Goal: Task Accomplishment & Management: Use online tool/utility

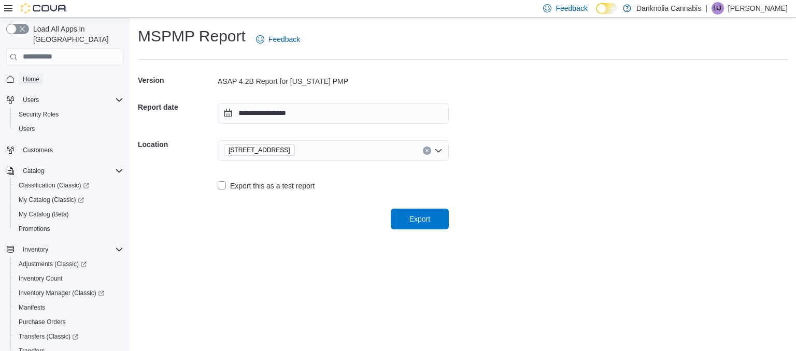
click at [38, 75] on span "Home" at bounding box center [31, 79] width 17 height 8
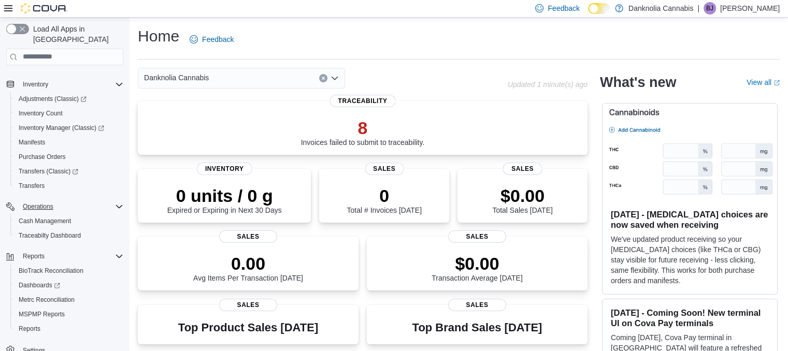
scroll to position [170, 0]
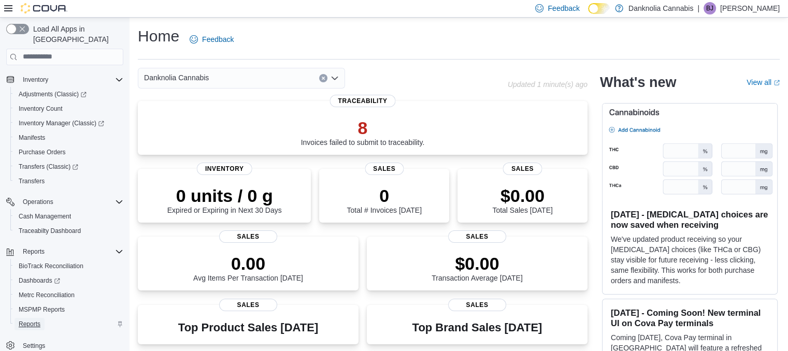
click at [31, 320] on span "Reports" at bounding box center [30, 324] width 22 height 8
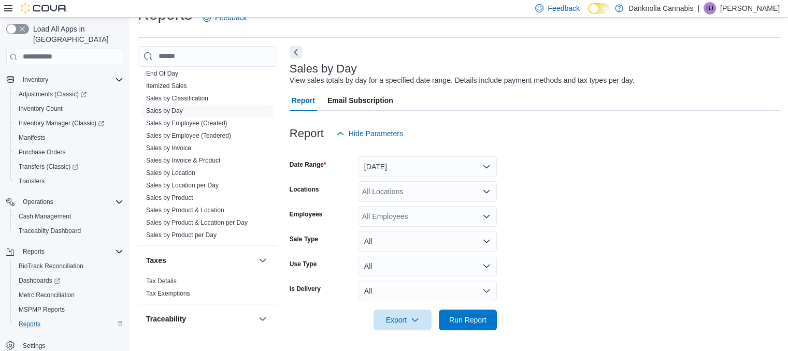
scroll to position [676, 0]
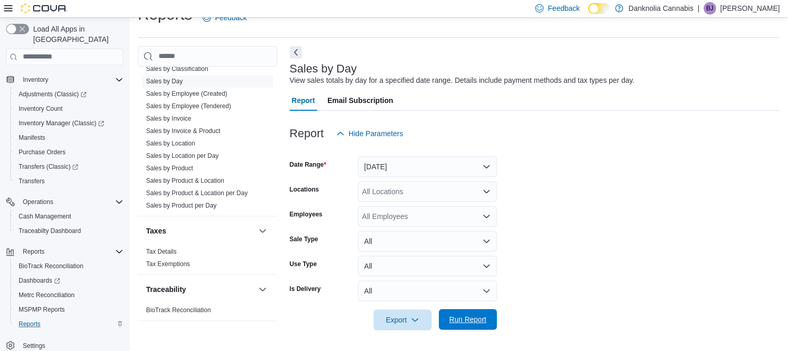
click at [466, 315] on span "Run Report" at bounding box center [468, 319] width 46 height 21
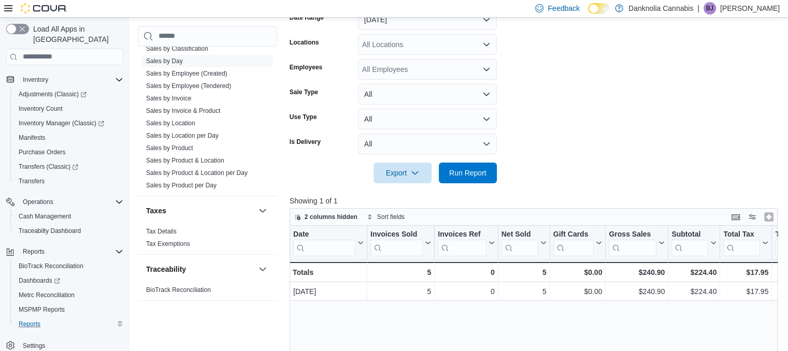
scroll to position [166, 0]
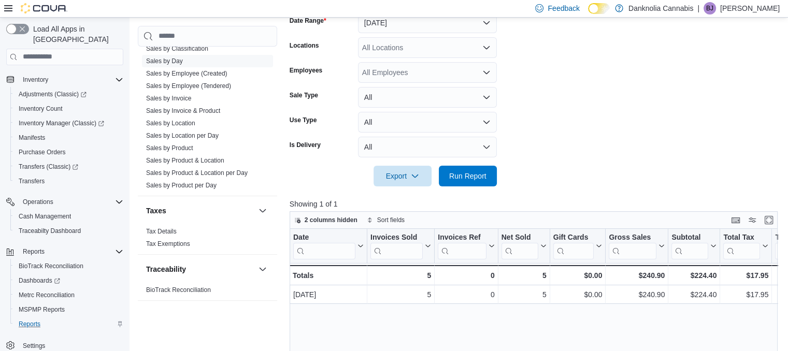
click at [487, 49] on icon "Open list of options" at bounding box center [486, 48] width 8 height 8
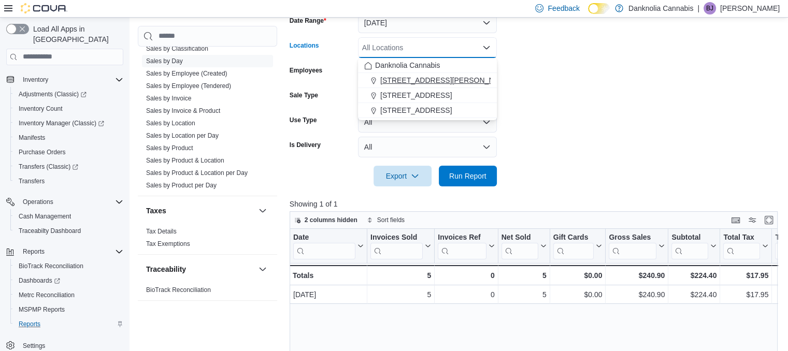
click at [444, 80] on div "1335 Ellis Avenue" at bounding box center [427, 80] width 126 height 10
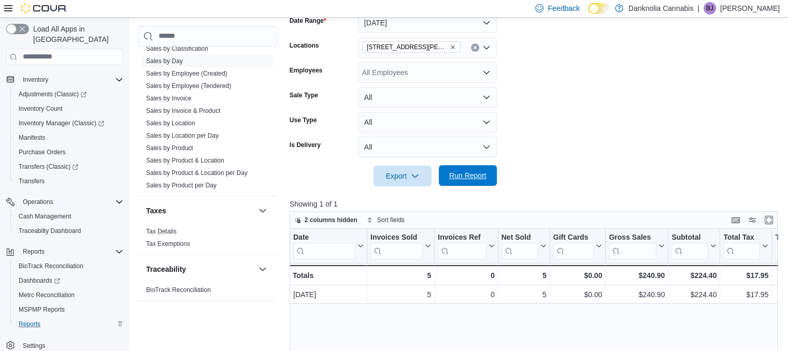
click at [475, 183] on span "Run Report" at bounding box center [468, 175] width 46 height 21
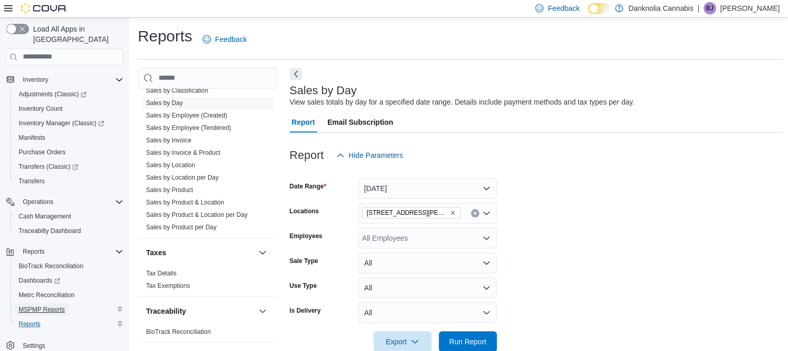
click at [58, 306] on span "MSPMP Reports" at bounding box center [42, 310] width 46 height 8
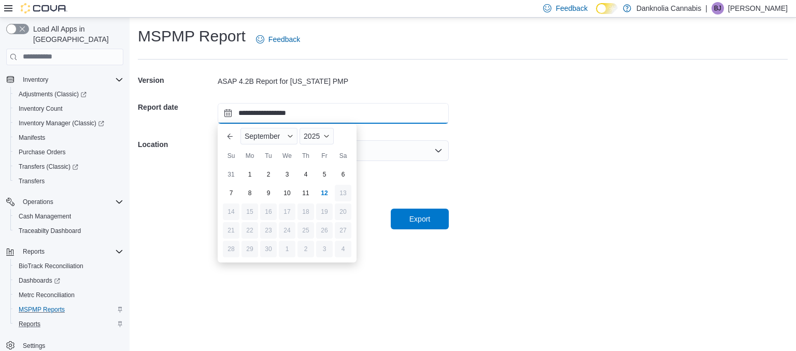
click at [378, 118] on input "**********" at bounding box center [333, 113] width 231 height 21
click at [308, 191] on div "11" at bounding box center [305, 193] width 18 height 18
type input "**********"
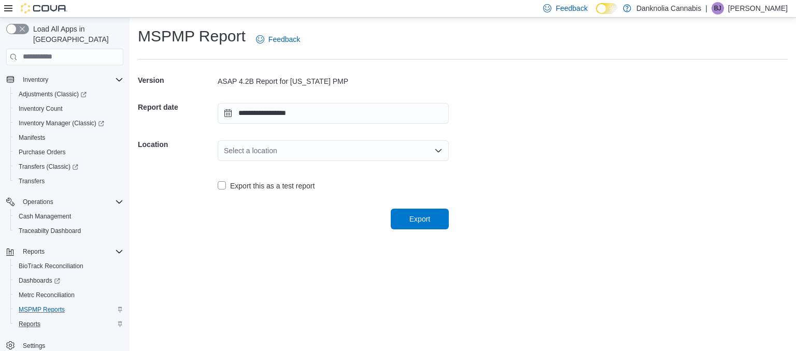
click at [326, 150] on div "Select a location" at bounding box center [333, 150] width 231 height 21
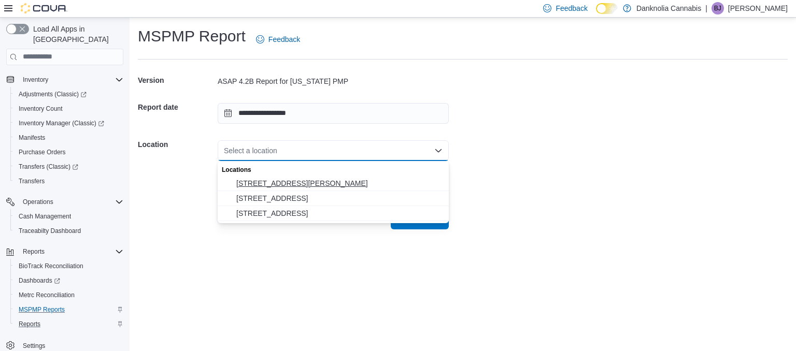
click at [289, 182] on span "1335 Ellis Avenue" at bounding box center [339, 183] width 206 height 10
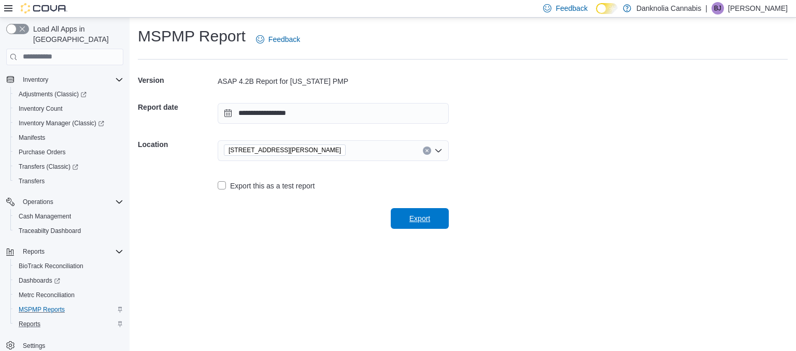
click at [431, 218] on span "Export" at bounding box center [420, 218] width 46 height 21
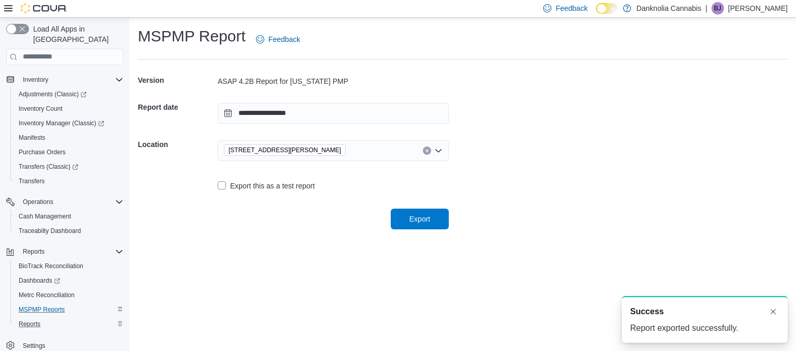
click at [427, 150] on icon "Clear input" at bounding box center [426, 150] width 3 height 3
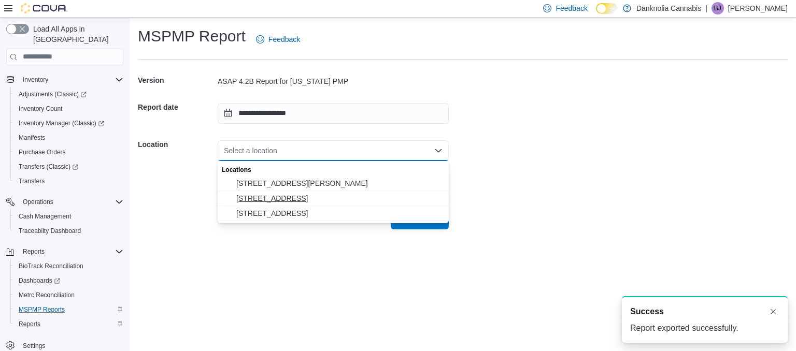
click at [288, 196] on span "5225 Highway 18" at bounding box center [339, 198] width 206 height 10
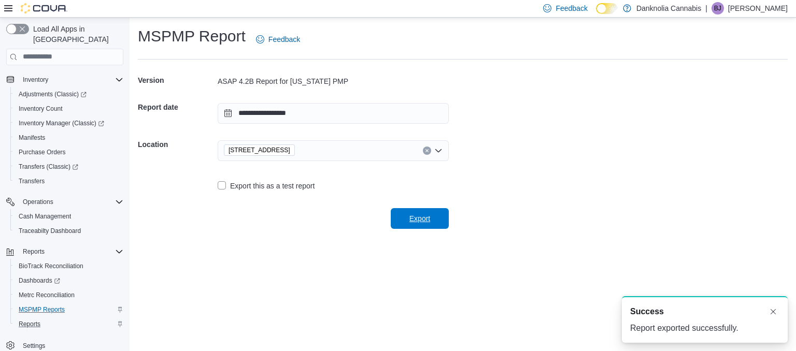
click at [412, 220] on span "Export" at bounding box center [419, 218] width 21 height 10
